Goal: Transaction & Acquisition: Purchase product/service

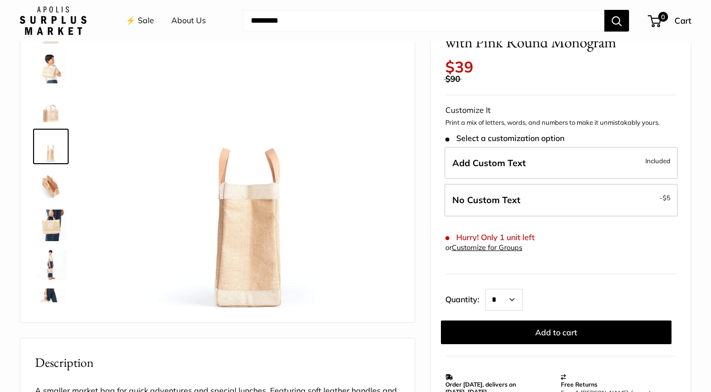
scroll to position [83, 0]
click at [55, 149] on img at bounding box center [51, 147] width 32 height 32
click at [49, 65] on img at bounding box center [51, 68] width 32 height 32
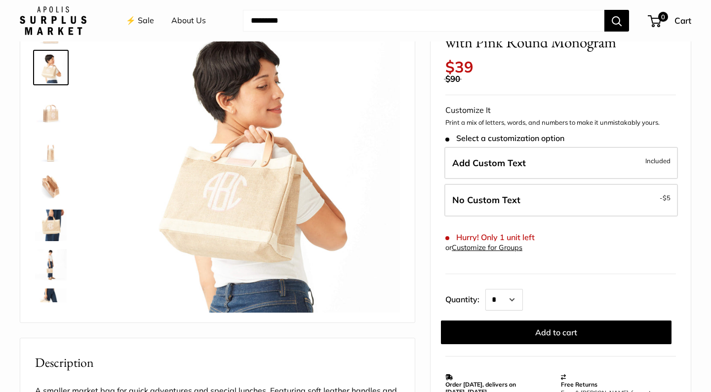
scroll to position [0, 0]
click at [138, 17] on link "⚡️ Sale" at bounding box center [140, 20] width 28 height 15
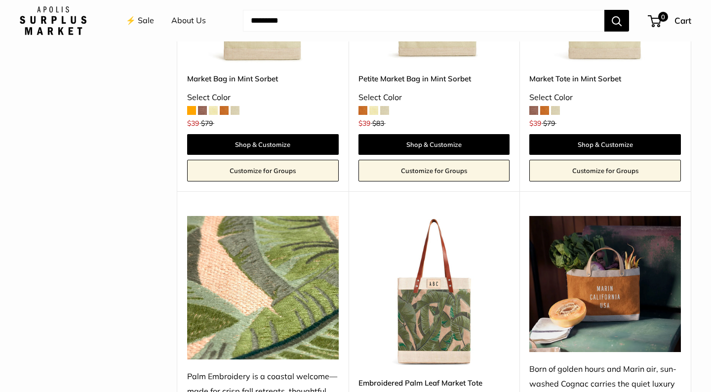
scroll to position [577, 0]
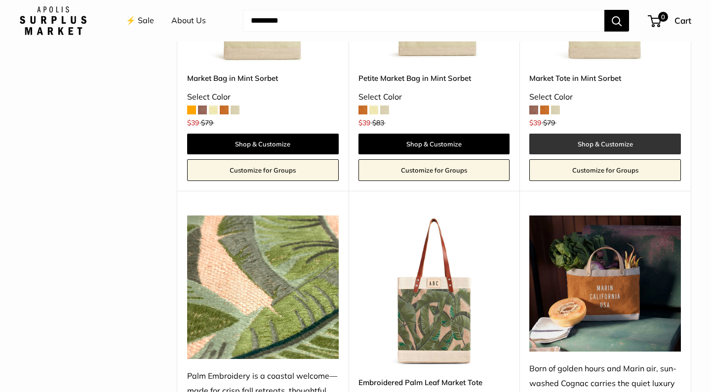
click at [632, 137] on link "Shop & Customize" at bounding box center [605, 144] width 152 height 21
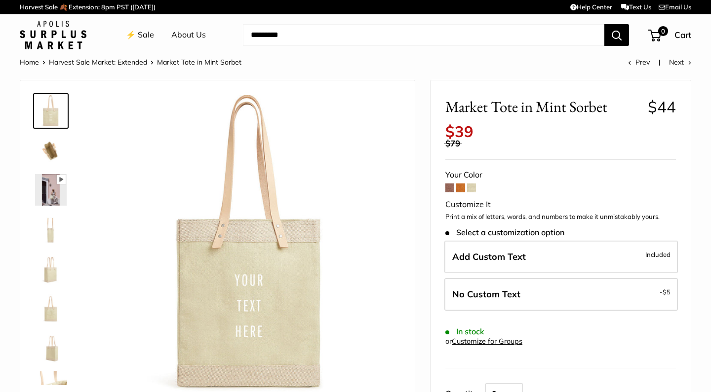
click at [462, 184] on span at bounding box center [460, 188] width 9 height 9
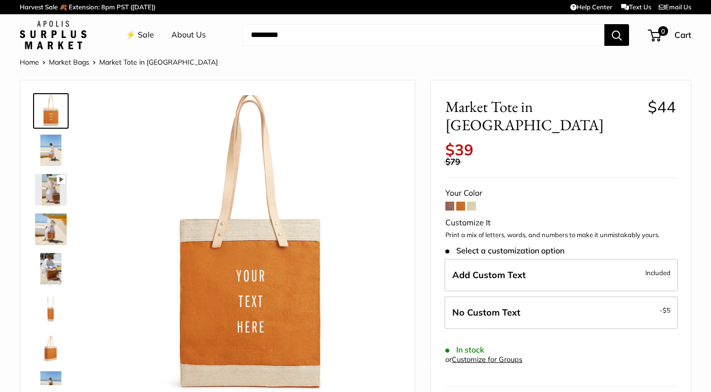
scroll to position [0, 0]
click at [448, 202] on span at bounding box center [449, 206] width 9 height 9
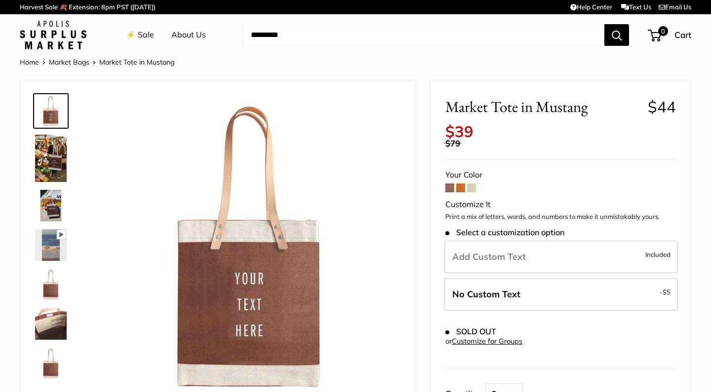
scroll to position [2, 0]
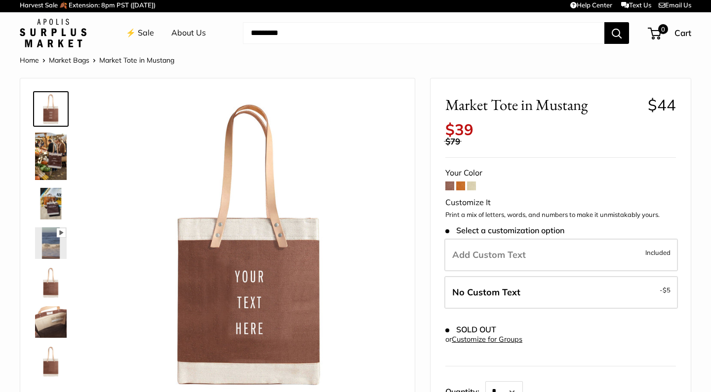
click at [472, 182] on span at bounding box center [471, 186] width 9 height 9
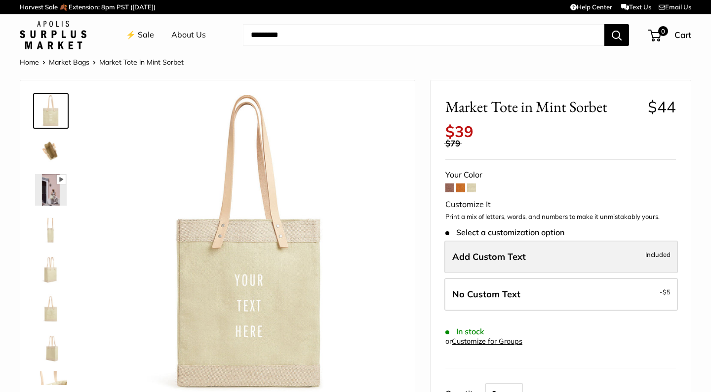
click at [555, 242] on label "Add Custom Text Included" at bounding box center [560, 257] width 233 height 33
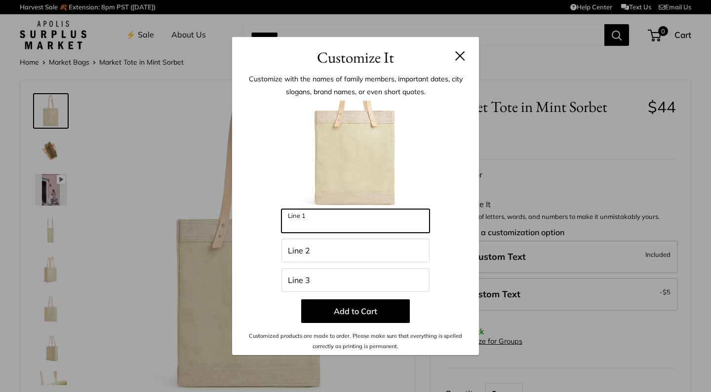
click at [400, 224] on input "Line 1" at bounding box center [355, 221] width 148 height 24
click at [349, 223] on input "Line 1" at bounding box center [355, 221] width 148 height 24
type input "*"
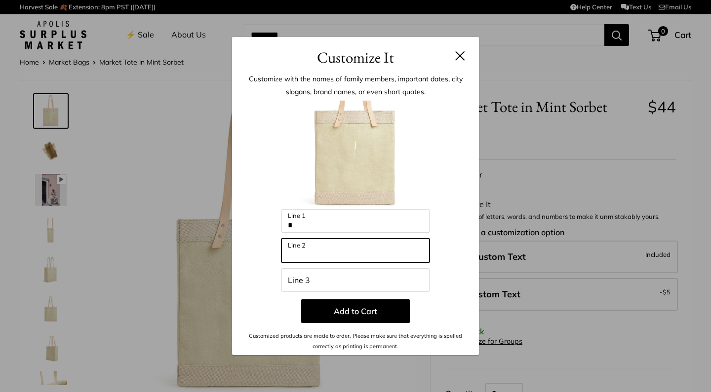
click at [358, 258] on input "Line 2" at bounding box center [355, 251] width 148 height 24
type input "*"
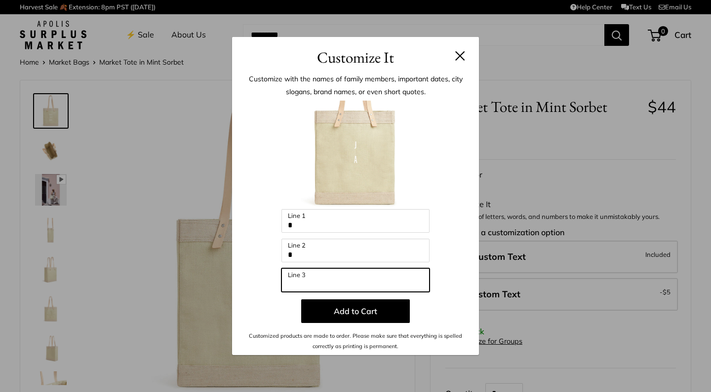
click at [352, 283] on input "Line 3" at bounding box center [355, 281] width 148 height 24
type input "*"
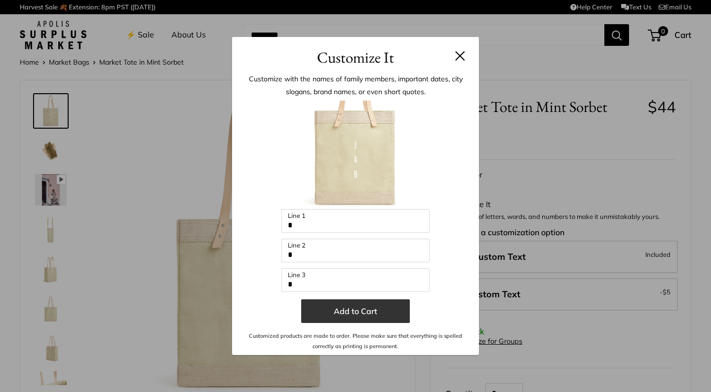
click at [372, 312] on button "Add to Cart" at bounding box center [355, 312] width 109 height 24
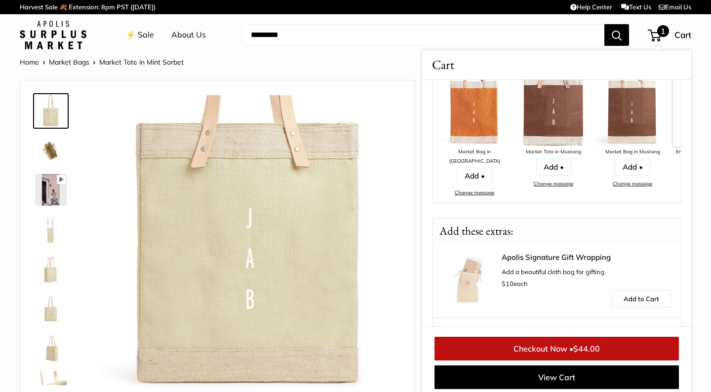
scroll to position [210, 0]
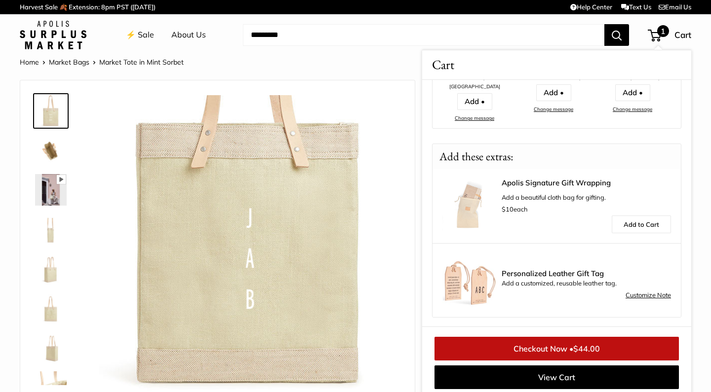
click at [56, 108] on img at bounding box center [51, 111] width 32 height 32
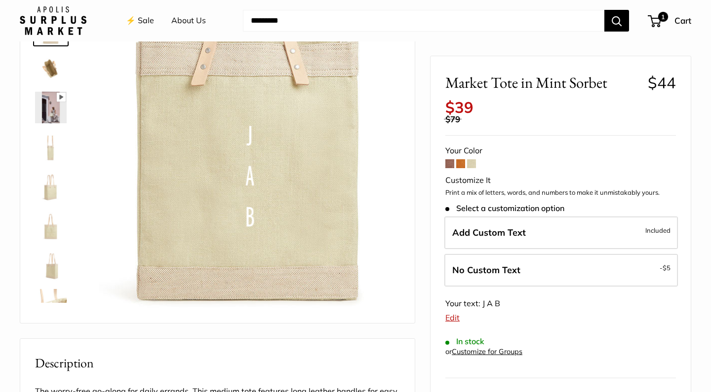
scroll to position [58, 0]
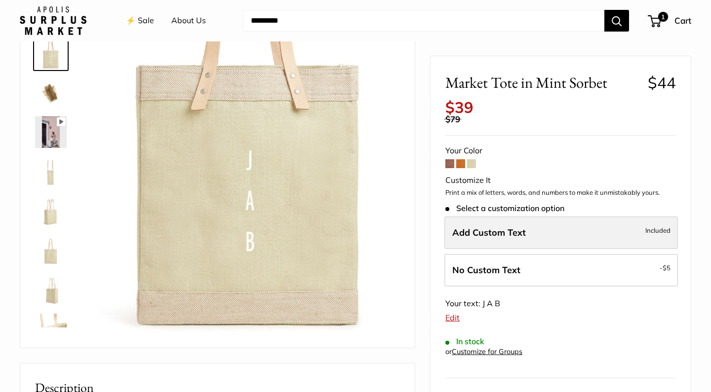
click at [531, 227] on label "Add Custom Text Included" at bounding box center [560, 233] width 233 height 33
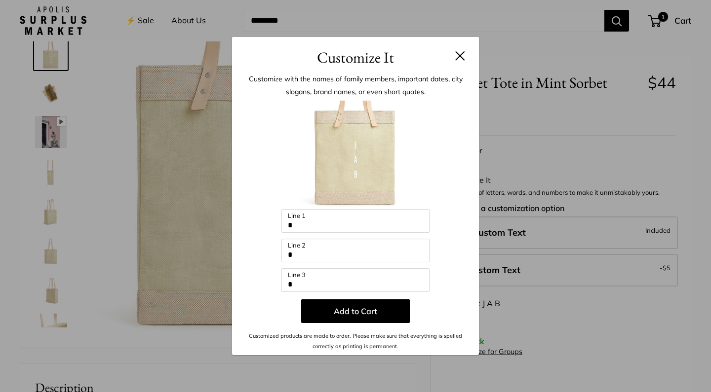
click at [455, 296] on div "Enter 39 letters * Line 1 * Line 2 * Line 3 Add to Cart Customized products are…" at bounding box center [355, 226] width 217 height 251
click at [531, 259] on div "Customize It Customize with the names of family members, important dates, city …" at bounding box center [355, 196] width 711 height 392
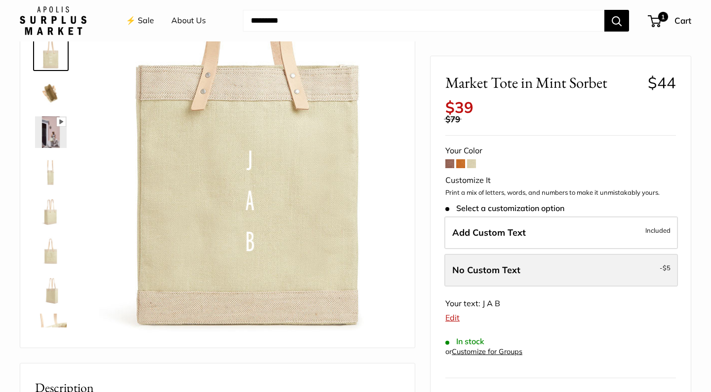
click at [523, 259] on label "No Custom Text - $5" at bounding box center [560, 270] width 233 height 33
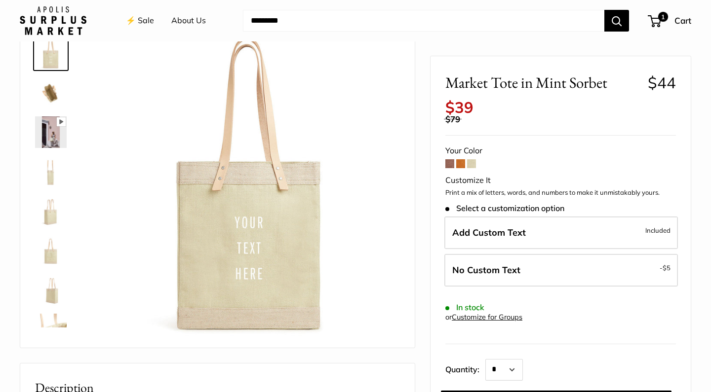
click at [232, 238] on img at bounding box center [249, 188] width 301 height 301
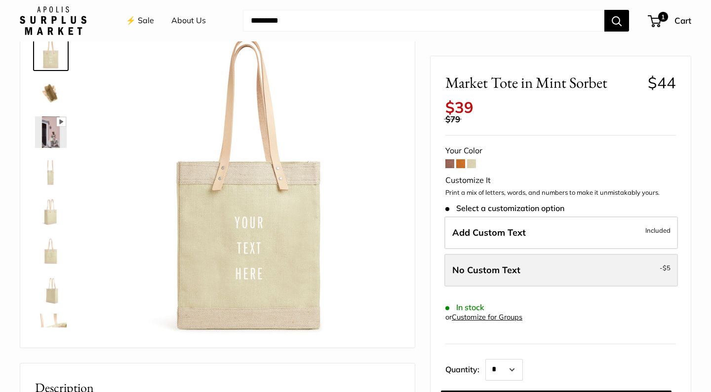
click at [586, 262] on label "No Custom Text - $5" at bounding box center [560, 270] width 233 height 33
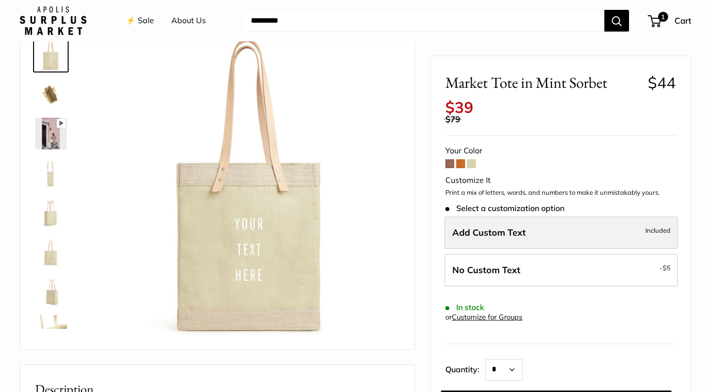
click at [591, 223] on label "Add Custom Text Included" at bounding box center [560, 233] width 233 height 33
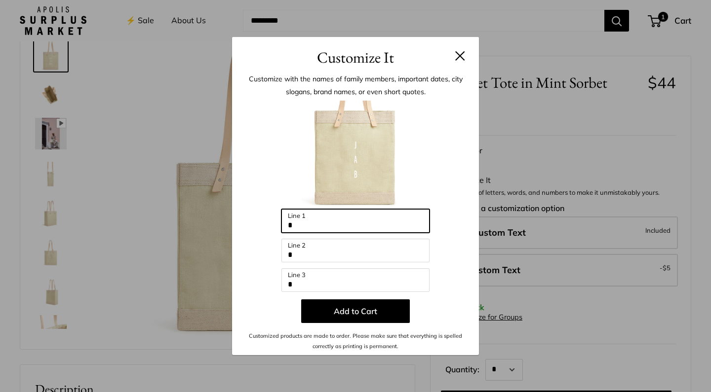
click at [314, 222] on input "*" at bounding box center [355, 221] width 148 height 24
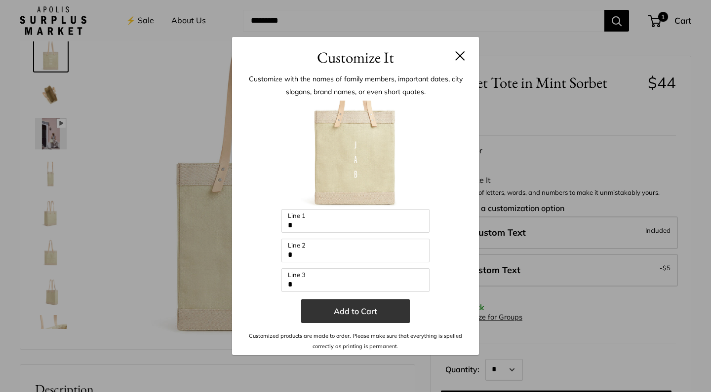
click at [361, 309] on button "Add to Cart" at bounding box center [355, 312] width 109 height 24
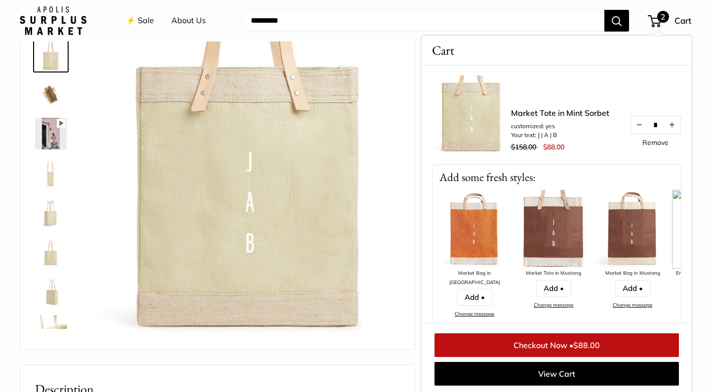
click at [667, 19] on span "2" at bounding box center [663, 17] width 12 height 12
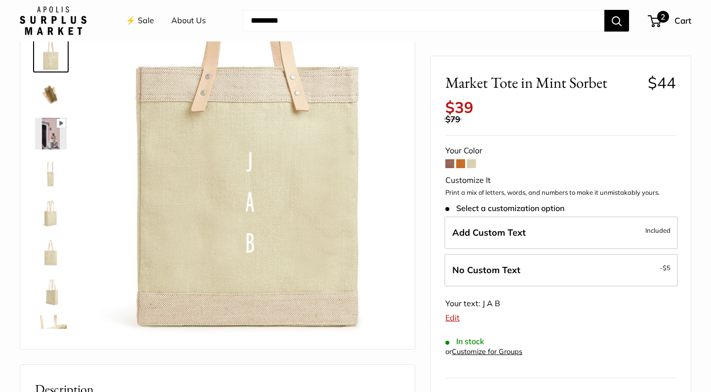
click at [662, 17] on span "2" at bounding box center [663, 17] width 12 height 12
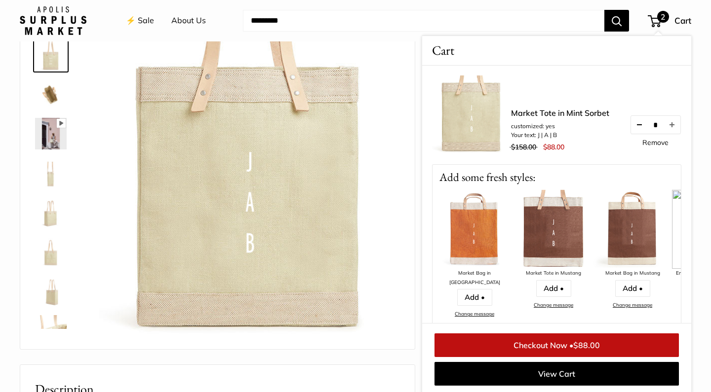
click at [633, 125] on button "Decrease quantity by 1" at bounding box center [639, 125] width 17 height 18
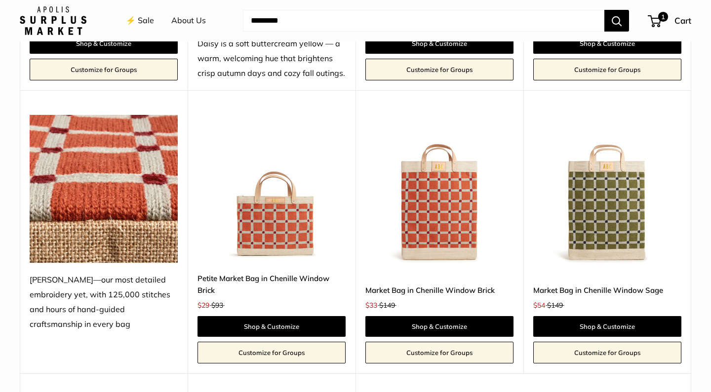
scroll to position [1613, 0]
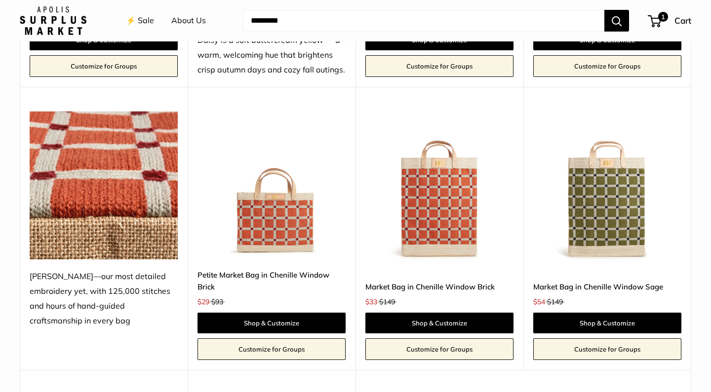
click at [0, 0] on img at bounding box center [0, 0] width 0 height 0
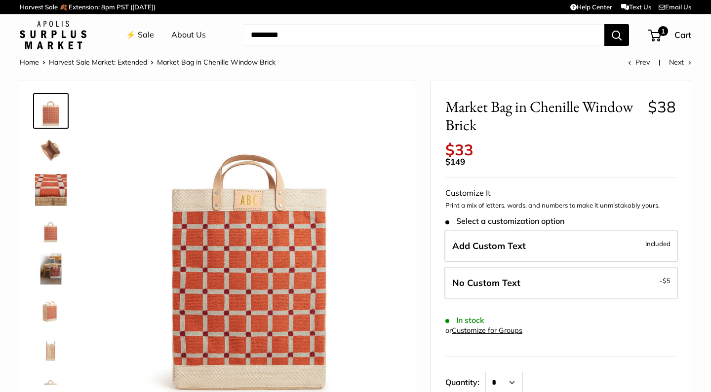
click at [46, 148] on img at bounding box center [51, 151] width 32 height 32
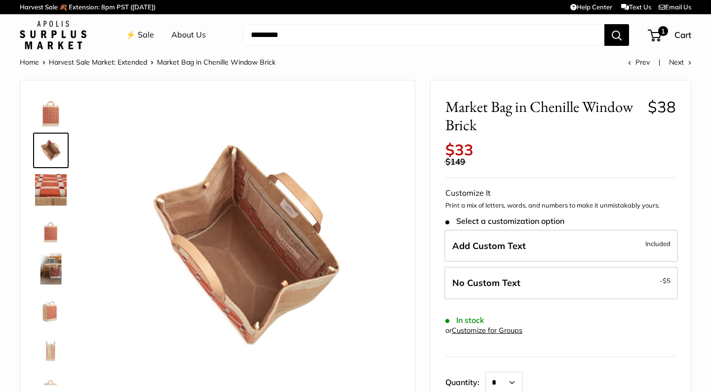
click at [43, 225] on img at bounding box center [51, 230] width 32 height 32
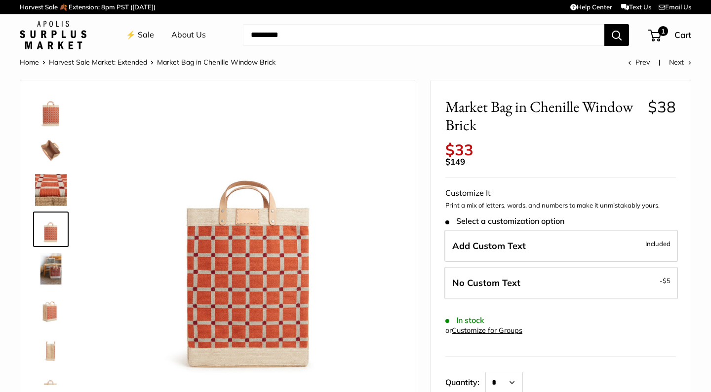
click at [53, 113] on img at bounding box center [51, 111] width 32 height 32
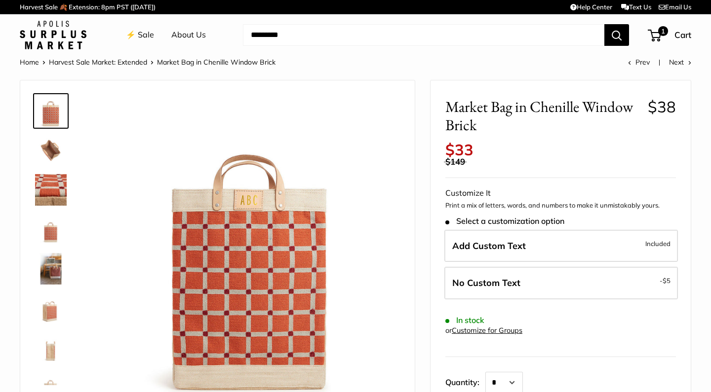
scroll to position [1, 0]
click at [48, 314] on img at bounding box center [51, 307] width 32 height 32
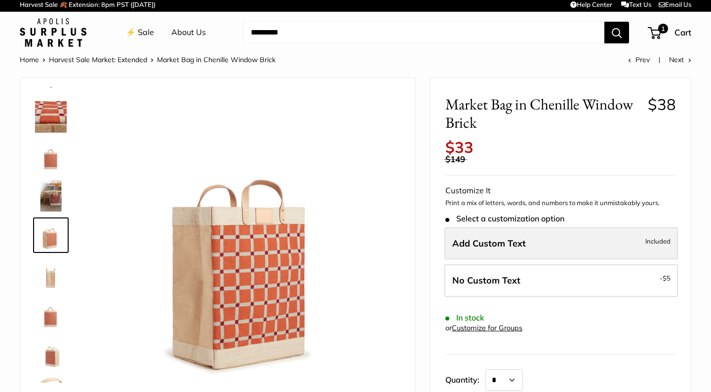
scroll to position [3, 0]
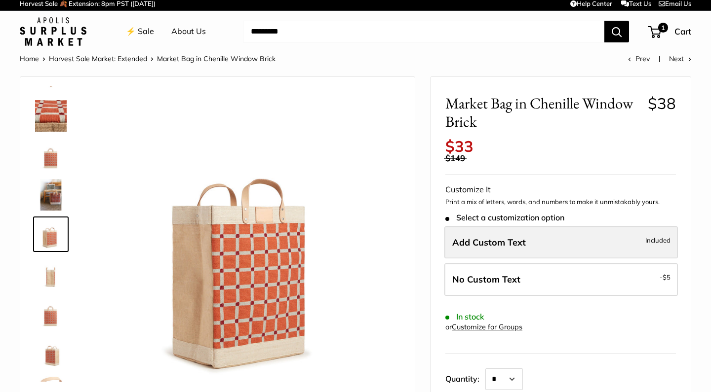
click at [505, 237] on span "Add Custom Text" at bounding box center [489, 242] width 74 height 11
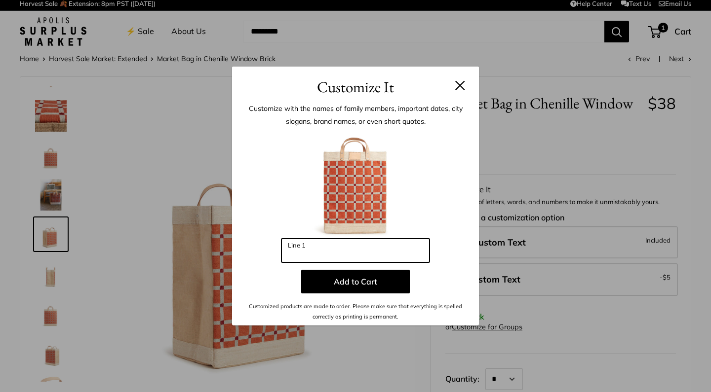
click at [396, 247] on input "Line 1" at bounding box center [355, 251] width 148 height 24
type input "***"
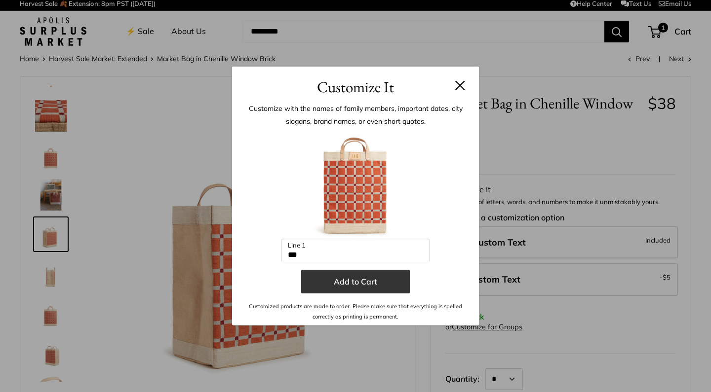
click at [352, 285] on button "Add to Cart" at bounding box center [355, 282] width 109 height 24
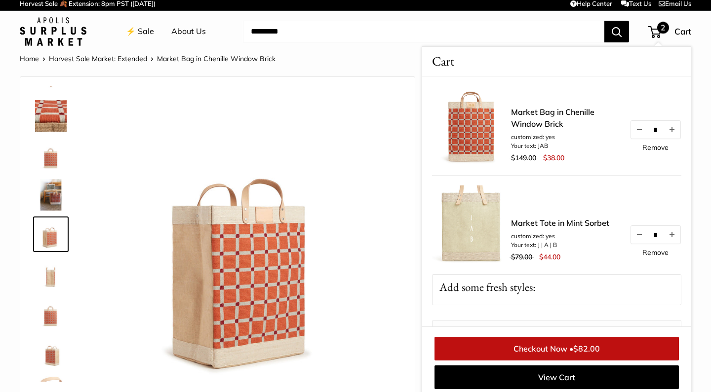
click at [653, 252] on link "Remove" at bounding box center [655, 252] width 26 height 7
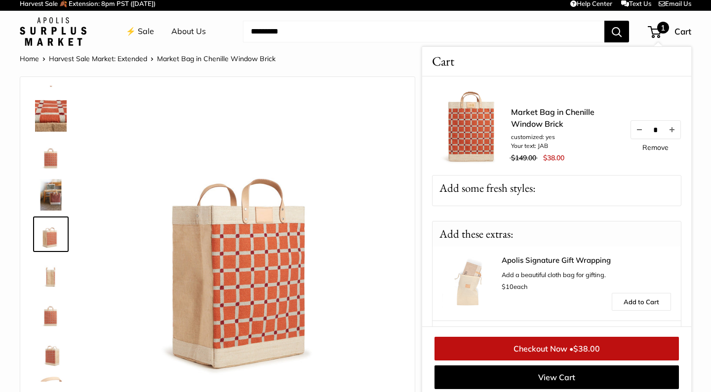
click at [555, 344] on link "Checkout Now • $38.00" at bounding box center [556, 349] width 244 height 24
